Goal: Find specific page/section: Find specific page/section

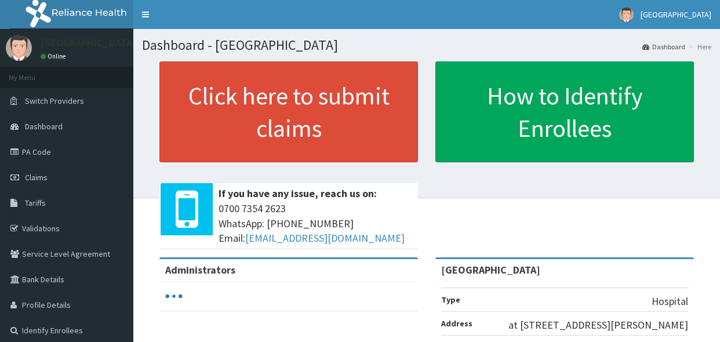
click at [32, 199] on span "Tariffs" at bounding box center [35, 203] width 21 height 10
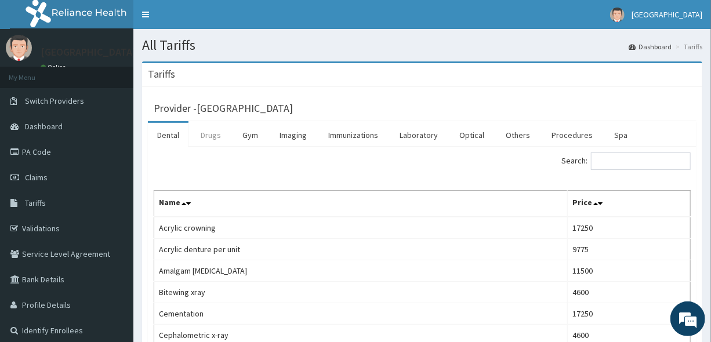
click at [212, 137] on link "Drugs" at bounding box center [210, 135] width 39 height 24
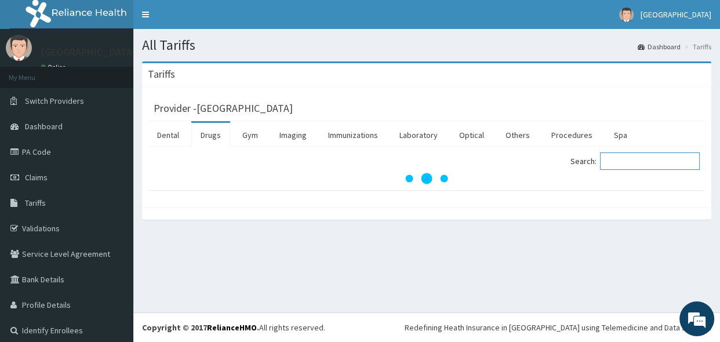
click at [627, 163] on input "Search:" at bounding box center [650, 160] width 100 height 17
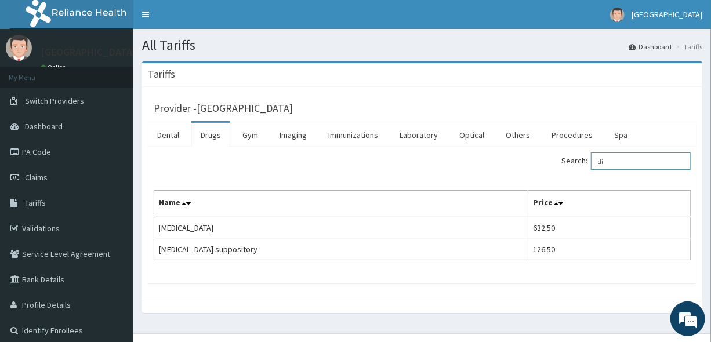
type input "d"
type input "gel"
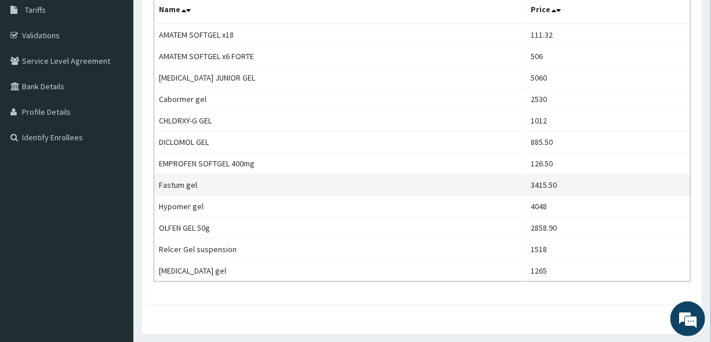
scroll to position [210, 0]
